Goal: Information Seeking & Learning: Learn about a topic

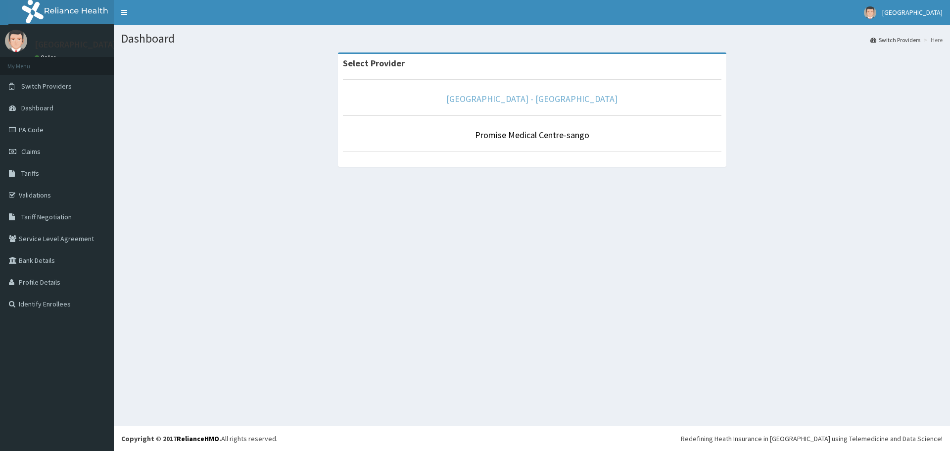
click at [528, 100] on link "[GEOGRAPHIC_DATA] - [GEOGRAPHIC_DATA]" at bounding box center [531, 98] width 171 height 11
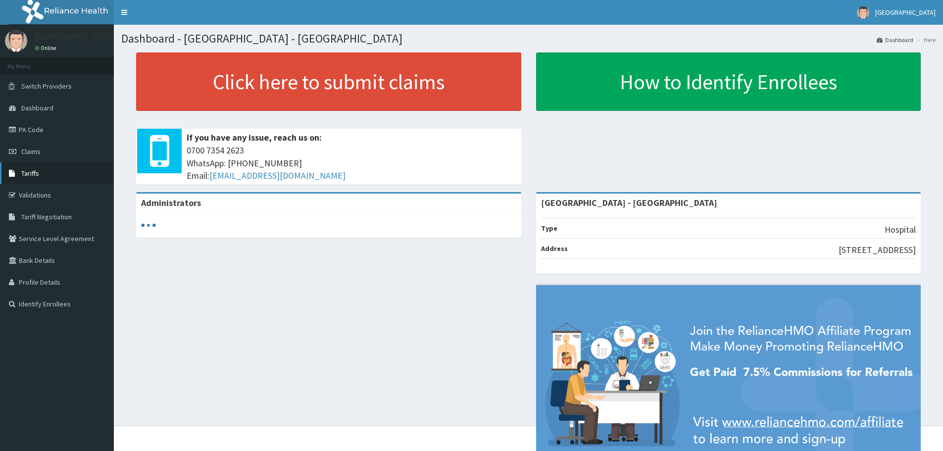
click at [39, 176] on link "Tariffs" at bounding box center [57, 173] width 114 height 22
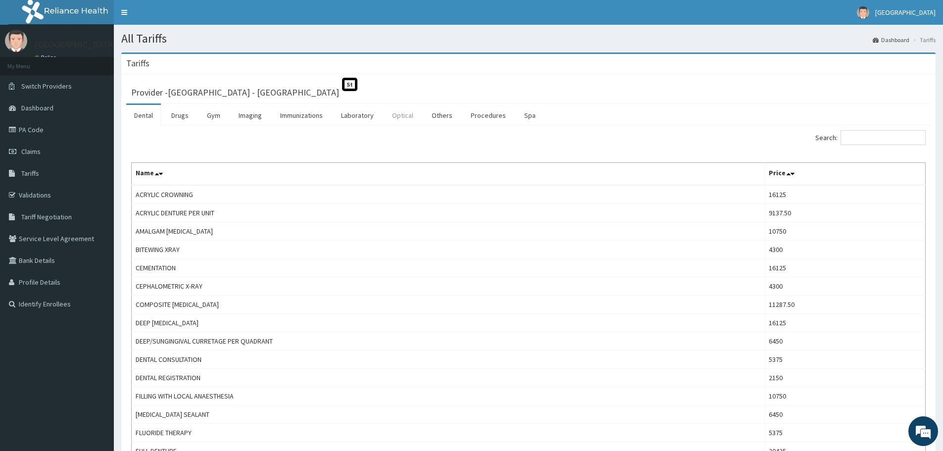
click at [410, 116] on link "Optical" at bounding box center [402, 115] width 37 height 21
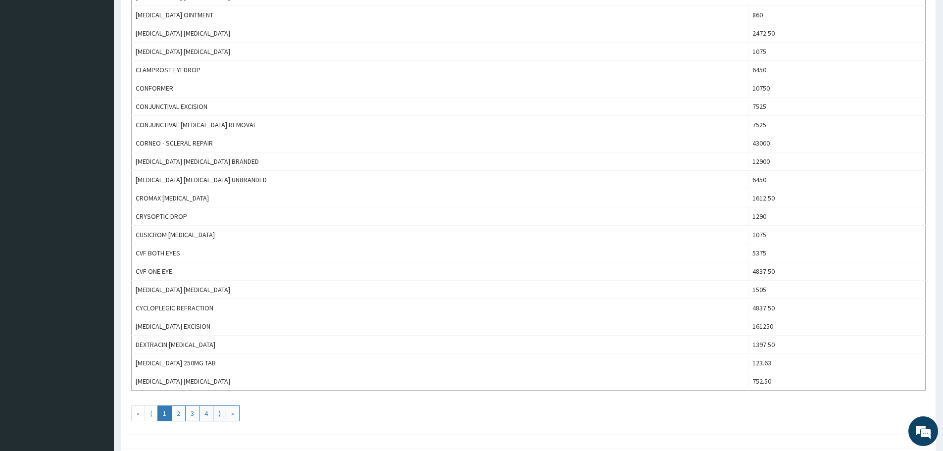
scroll to position [761, 0]
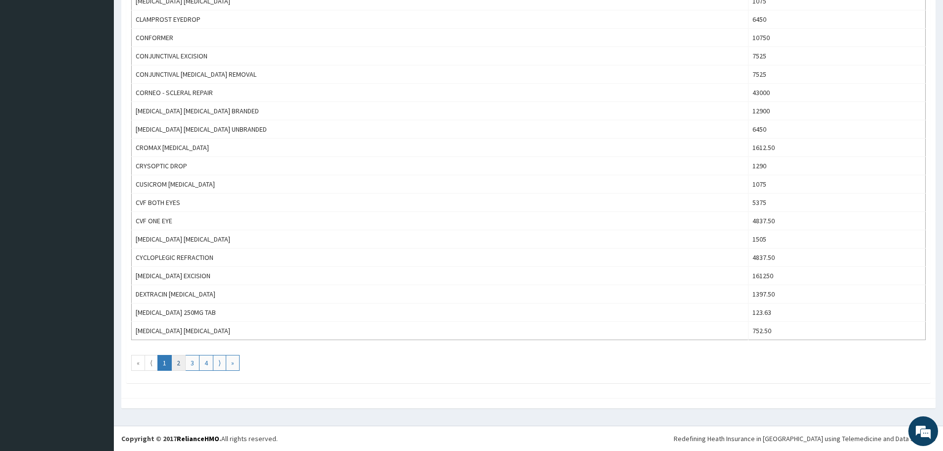
click at [180, 362] on link "2" at bounding box center [178, 363] width 14 height 16
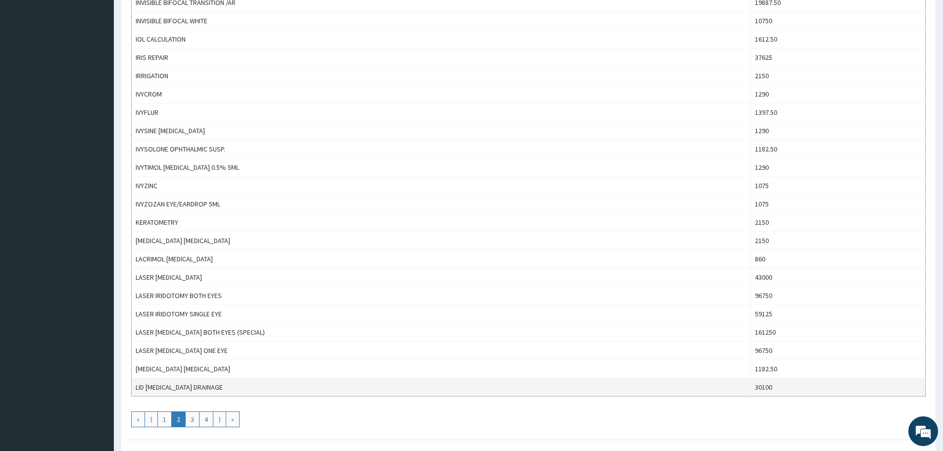
scroll to position [742, 0]
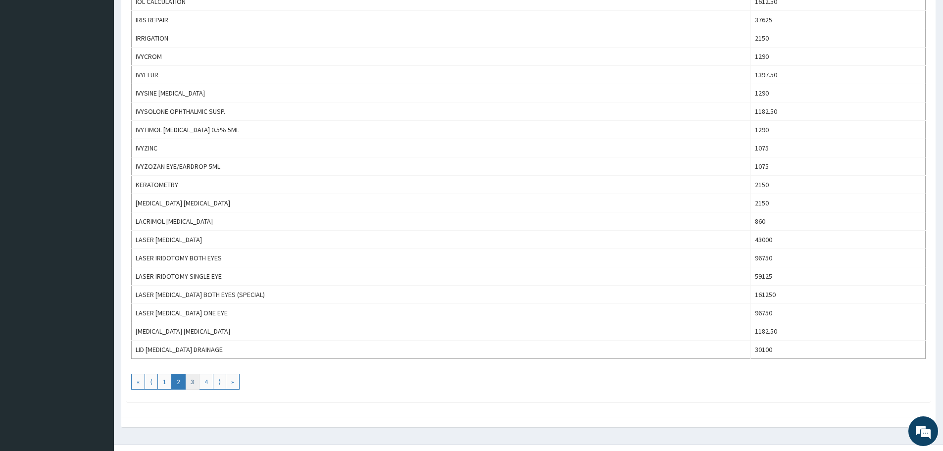
click at [192, 381] on link "3" at bounding box center [192, 382] width 14 height 16
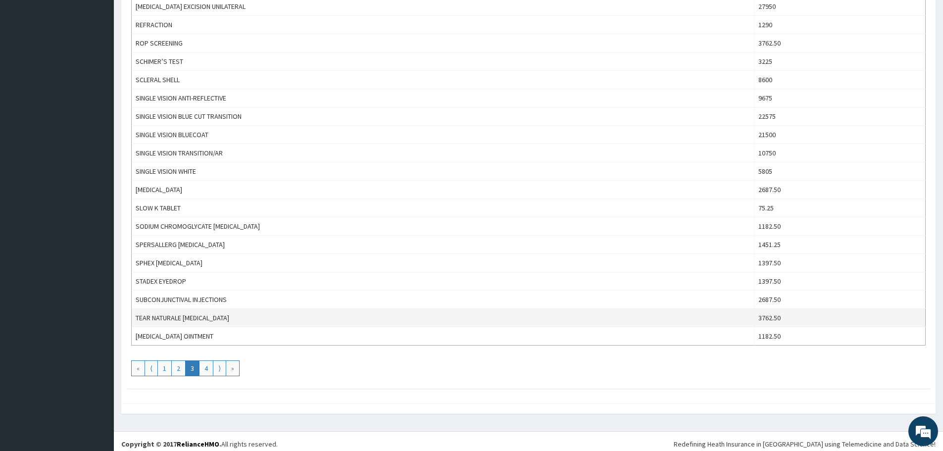
scroll to position [761, 0]
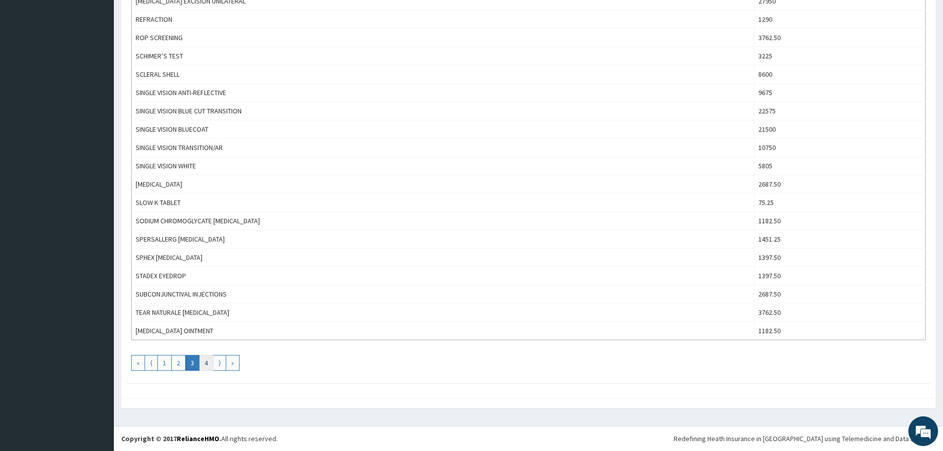
click at [205, 360] on link "4" at bounding box center [206, 363] width 14 height 16
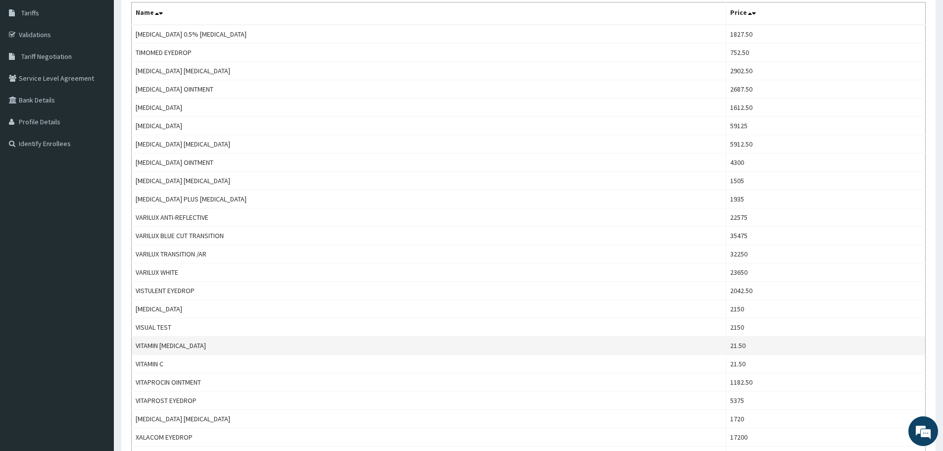
scroll to position [322, 0]
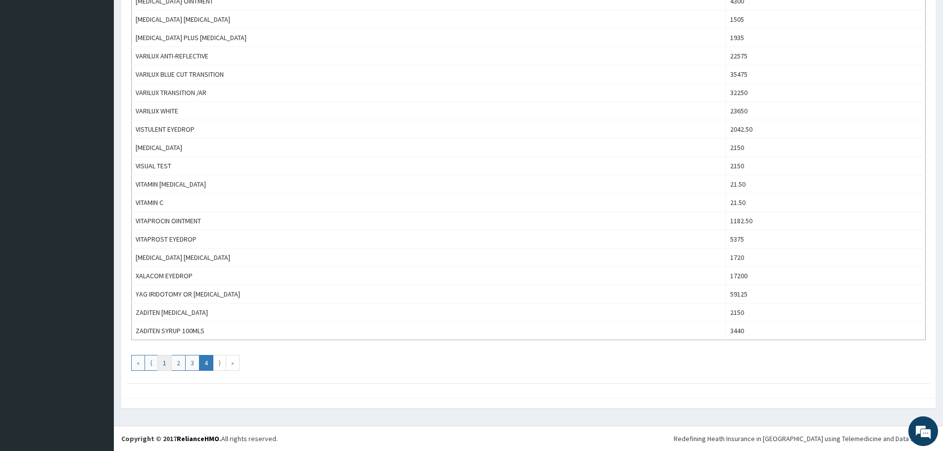
click at [165, 363] on link "1" at bounding box center [164, 363] width 14 height 16
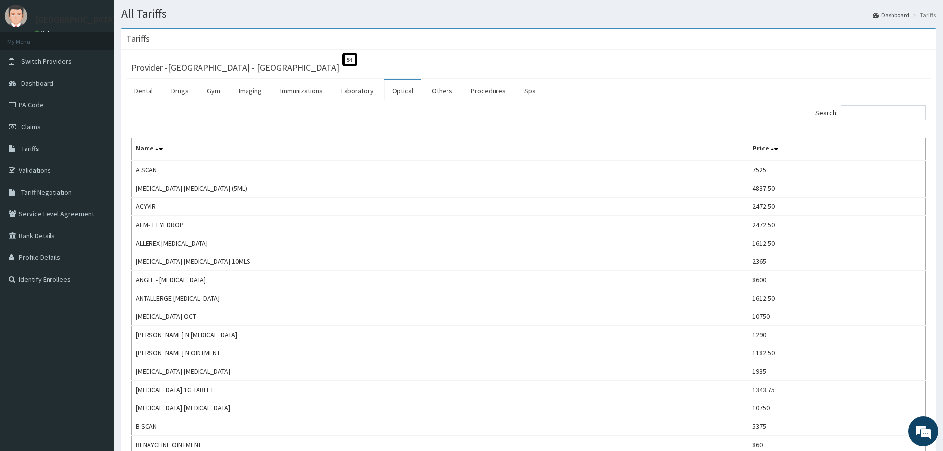
scroll to position [0, 0]
